Goal: Navigation & Orientation: Understand site structure

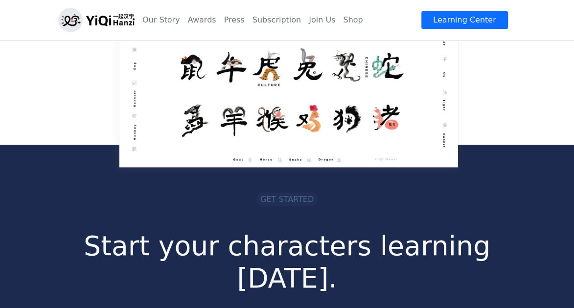
scroll to position [1662, 0]
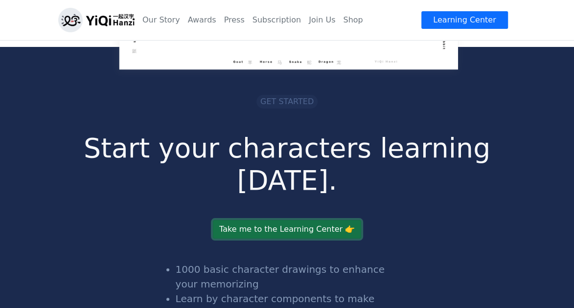
click at [273, 220] on link "Take me to the Learning Center 👉" at bounding box center [287, 229] width 148 height 19
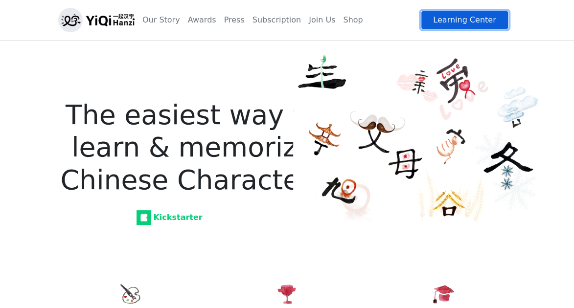
click at [459, 21] on link "Learning Center" at bounding box center [463, 20] width 87 height 19
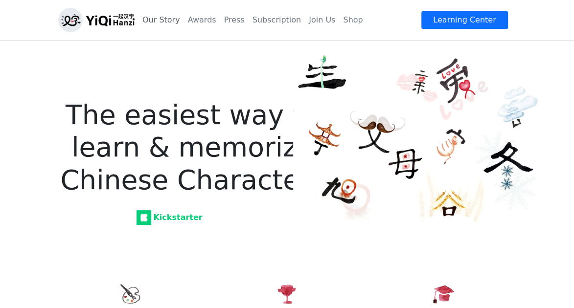
click at [152, 21] on link "Our Story" at bounding box center [160, 20] width 45 height 20
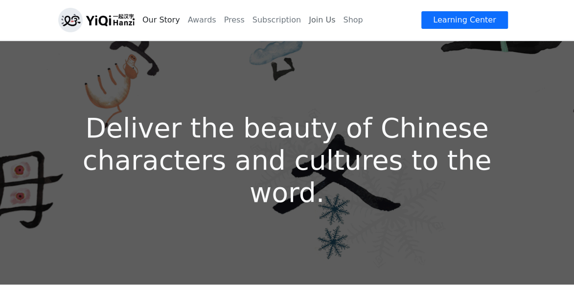
click at [315, 21] on link "Join Us" at bounding box center [322, 20] width 34 height 20
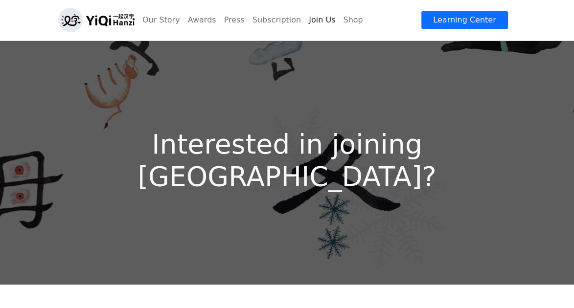
scroll to position [293, 0]
